Goal: Navigation & Orientation: Find specific page/section

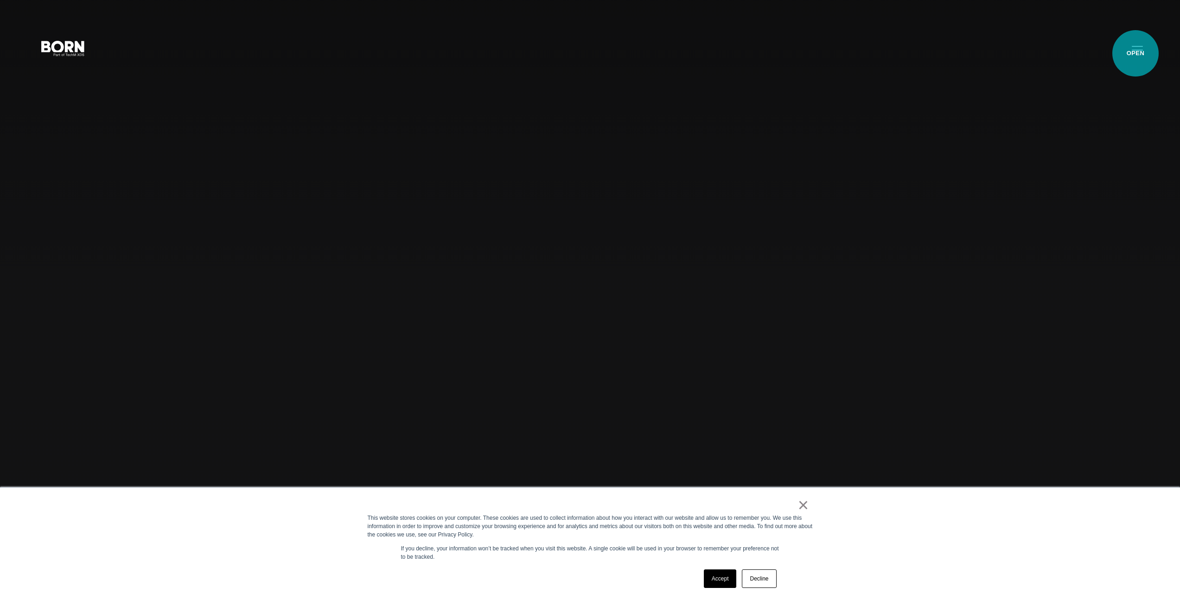
click at [1135, 53] on button "Primary Menu" at bounding box center [1137, 47] width 22 height 19
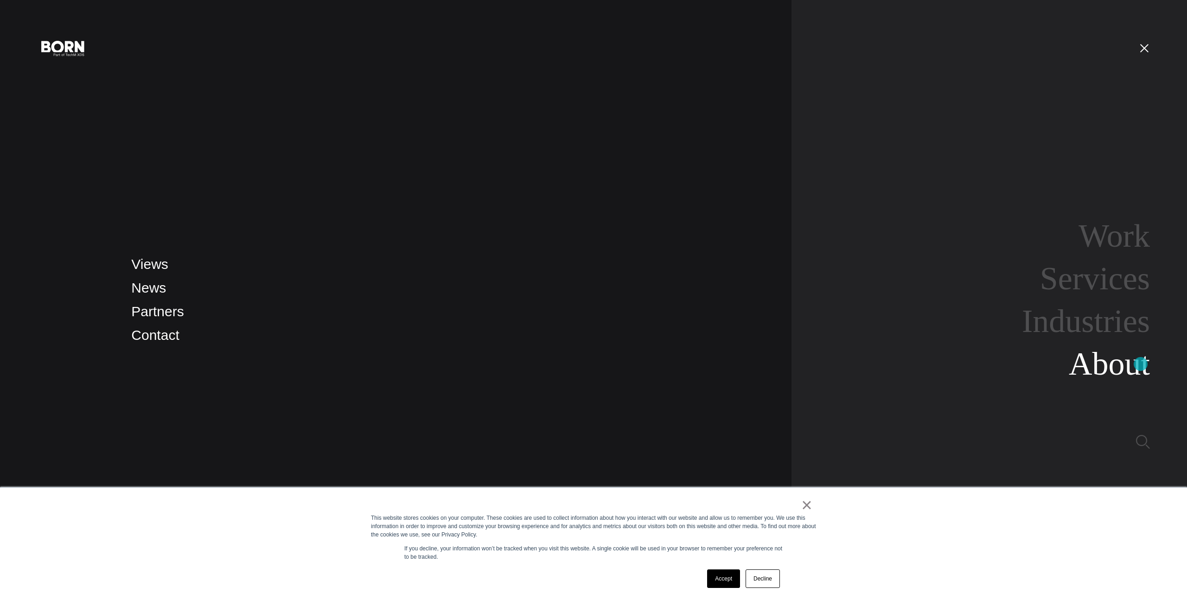
click at [1141, 364] on link "About" at bounding box center [1109, 364] width 81 height 36
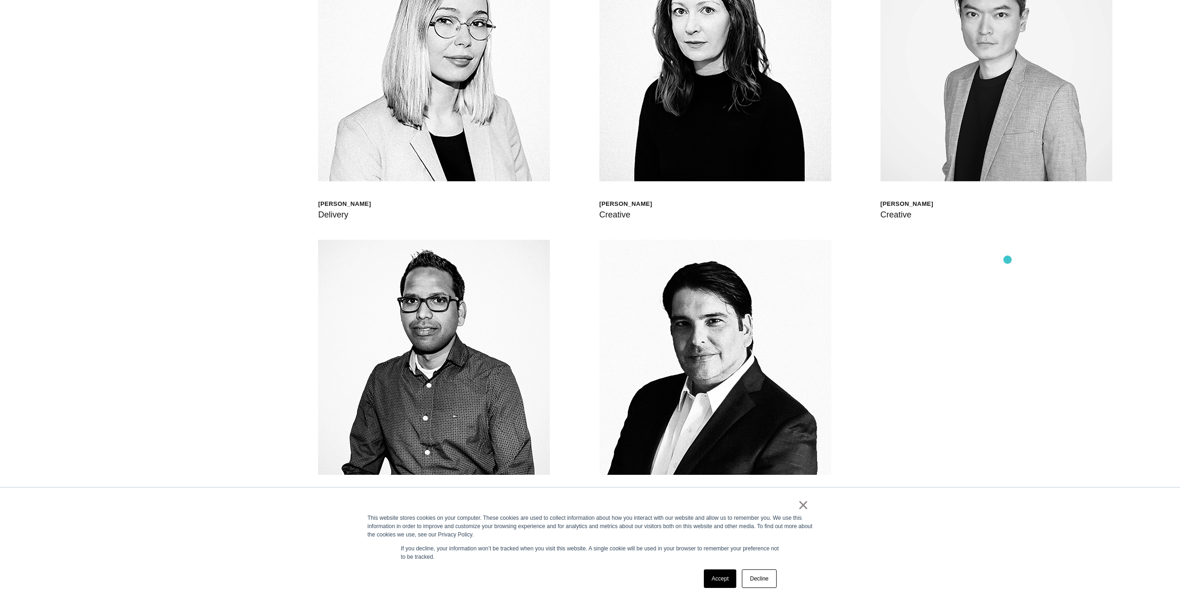
scroll to position [3559, 0]
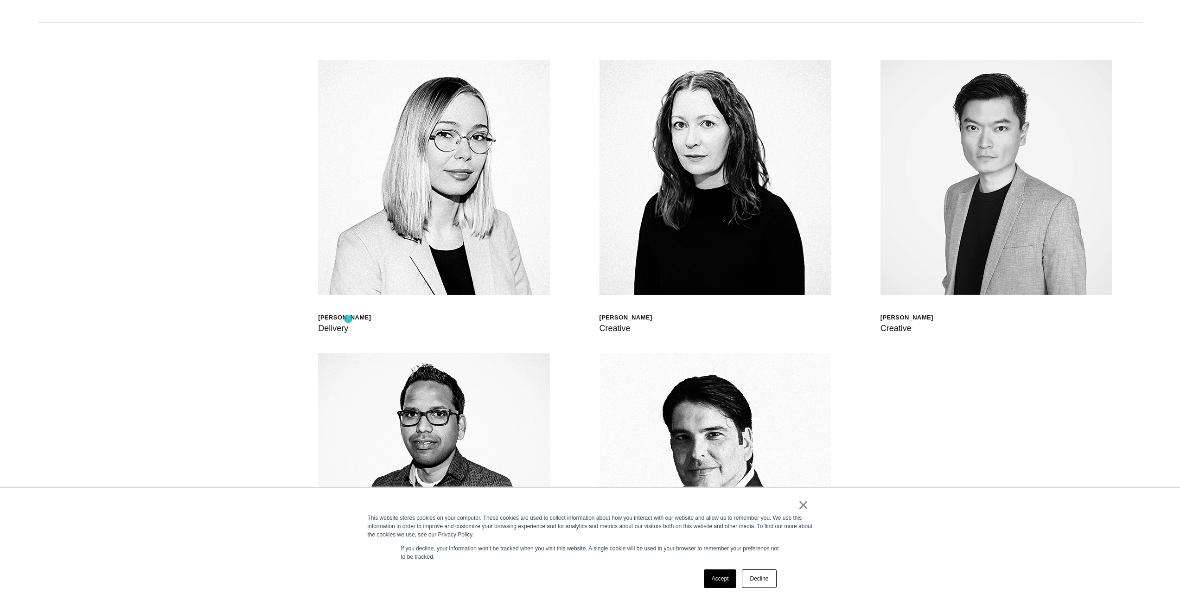
click at [348, 319] on div "[PERSON_NAME]" at bounding box center [344, 317] width 53 height 8
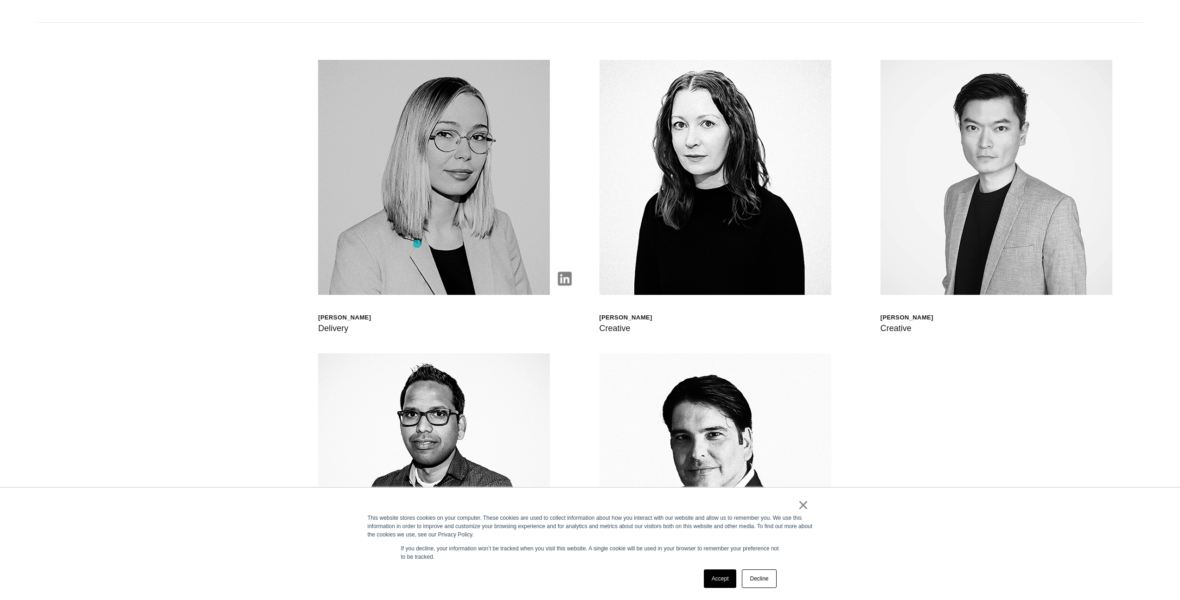
click at [419, 243] on img at bounding box center [434, 177] width 232 height 235
click at [567, 281] on img at bounding box center [565, 279] width 14 height 14
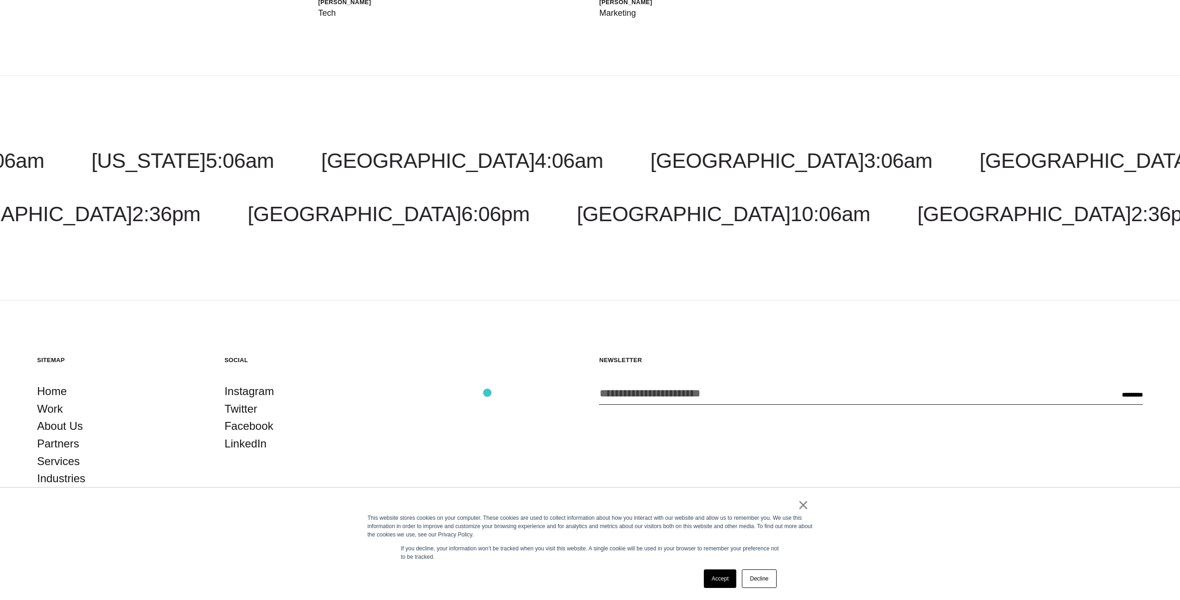
scroll to position [4178, 0]
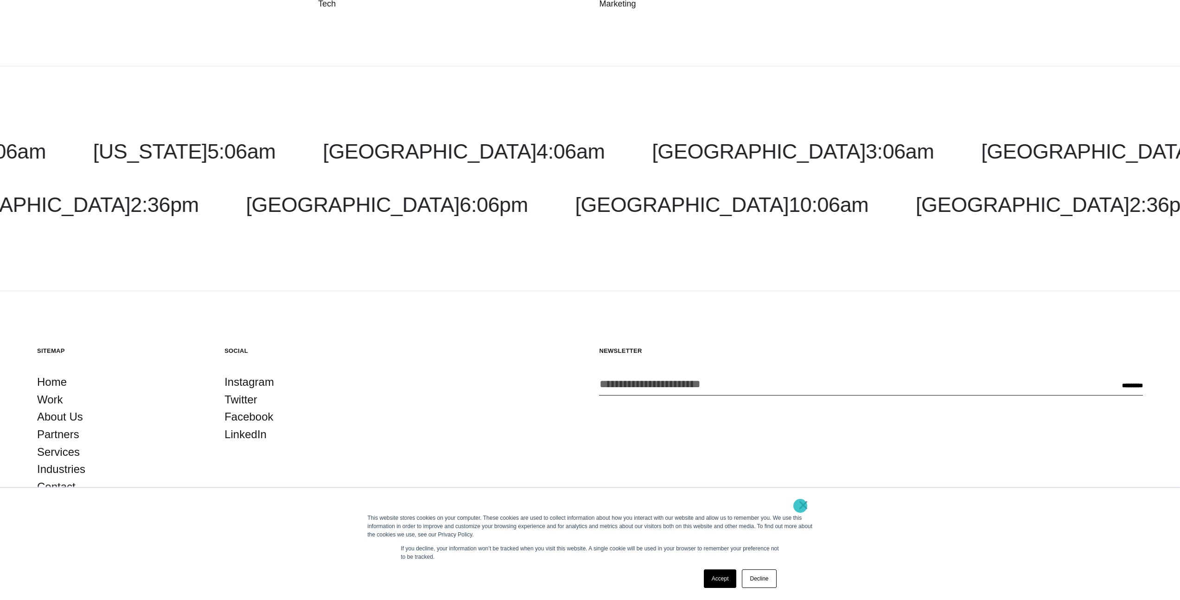
click at [800, 506] on link "×" at bounding box center [803, 505] width 11 height 8
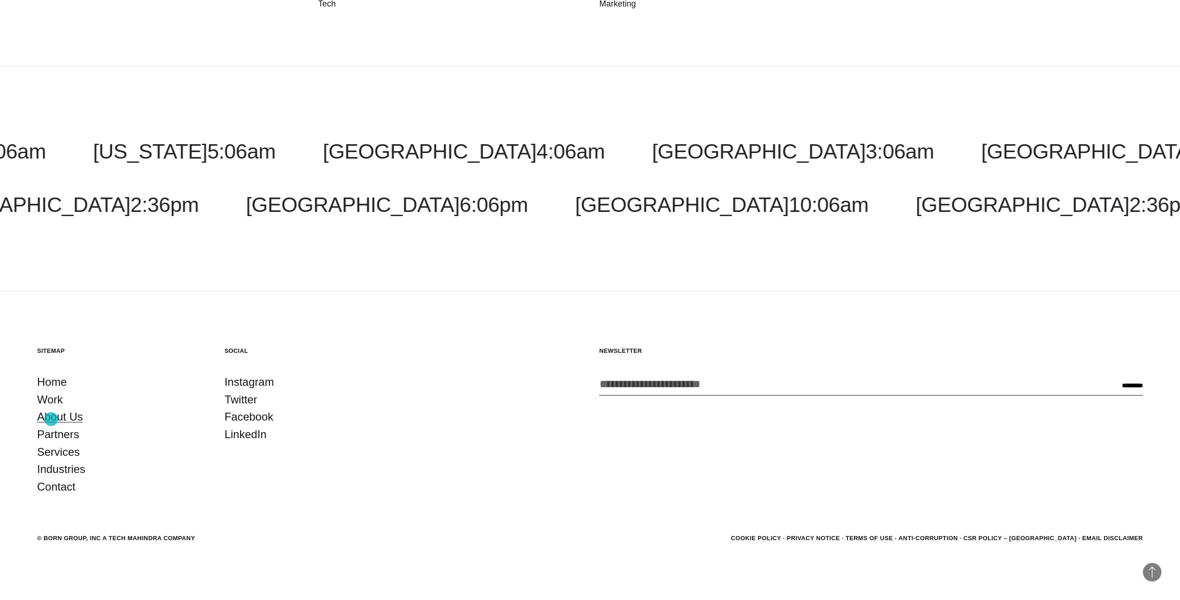
click at [51, 419] on link "About Us" at bounding box center [60, 417] width 46 height 18
